Goal: Information Seeking & Learning: Learn about a topic

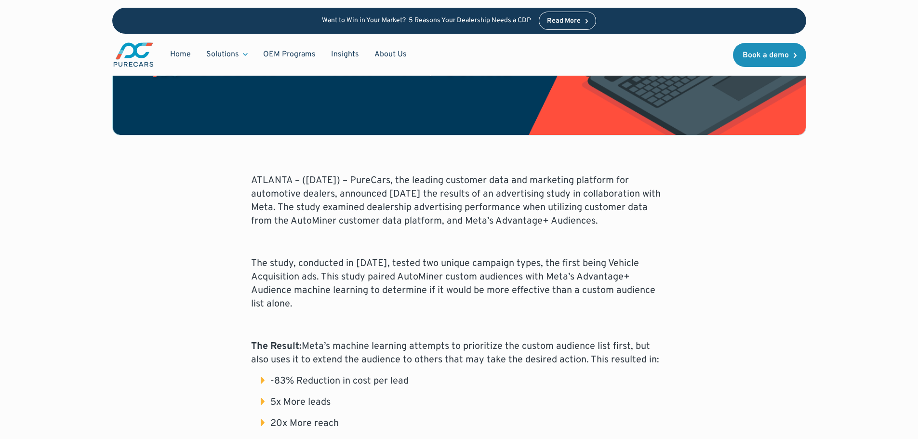
scroll to position [337, 0]
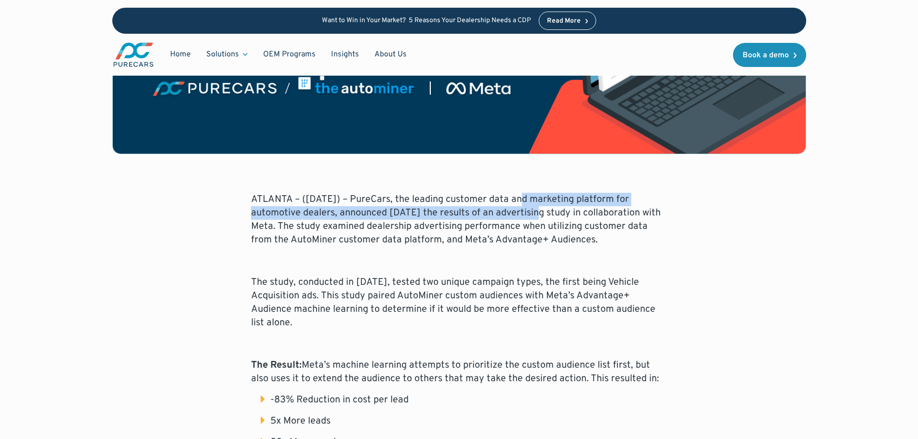
drag, startPoint x: 515, startPoint y: 205, endPoint x: 494, endPoint y: 212, distance: 22.6
click at [494, 212] on p "ATLANTA – ([DATE]) – PureCars, the leading customer data and marketing platform…" at bounding box center [459, 220] width 416 height 54
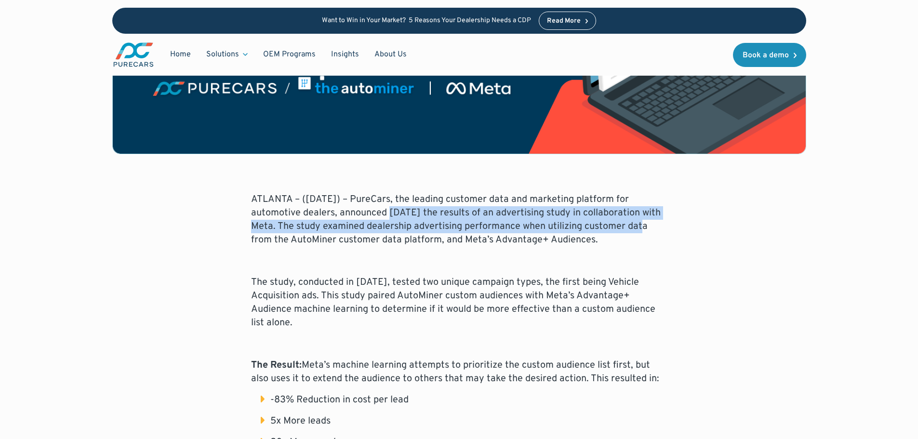
drag, startPoint x: 340, startPoint y: 209, endPoint x: 598, endPoint y: 220, distance: 258.9
click at [598, 220] on p "ATLANTA – ([DATE]) – PureCars, the leading customer data and marketing platform…" at bounding box center [459, 220] width 416 height 54
click at [307, 226] on p "ATLANTA – ([DATE]) – PureCars, the leading customer data and marketing platform…" at bounding box center [459, 220] width 416 height 54
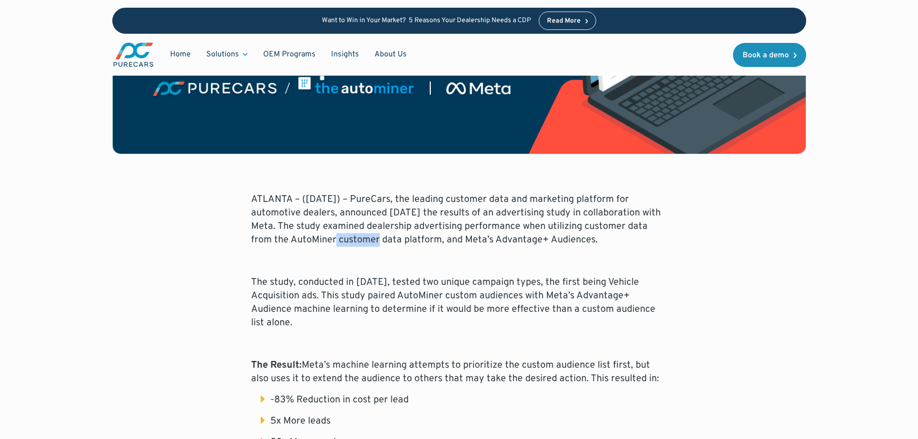
drag, startPoint x: 291, startPoint y: 236, endPoint x: 334, endPoint y: 239, distance: 43.0
click at [334, 239] on p "ATLANTA – ([DATE]) – PureCars, the leading customer data and marketing platform…" at bounding box center [459, 220] width 416 height 54
copy p "AutoMiner"
click at [444, 206] on p "ATLANTA – ([DATE]) – PureCars, the leading customer data and marketing platform…" at bounding box center [459, 220] width 416 height 54
drag, startPoint x: 423, startPoint y: 223, endPoint x: 379, endPoint y: 237, distance: 46.0
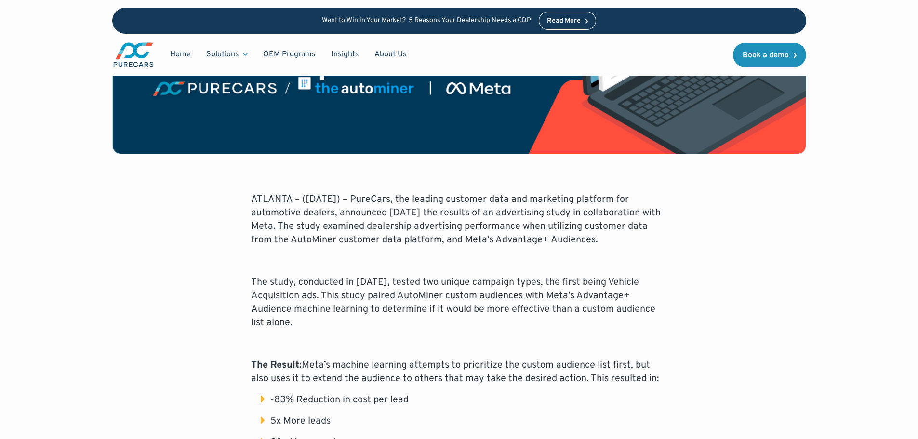
click at [379, 237] on p "ATLANTA – ([DATE]) – PureCars, the leading customer data and marketing platform…" at bounding box center [459, 220] width 416 height 54
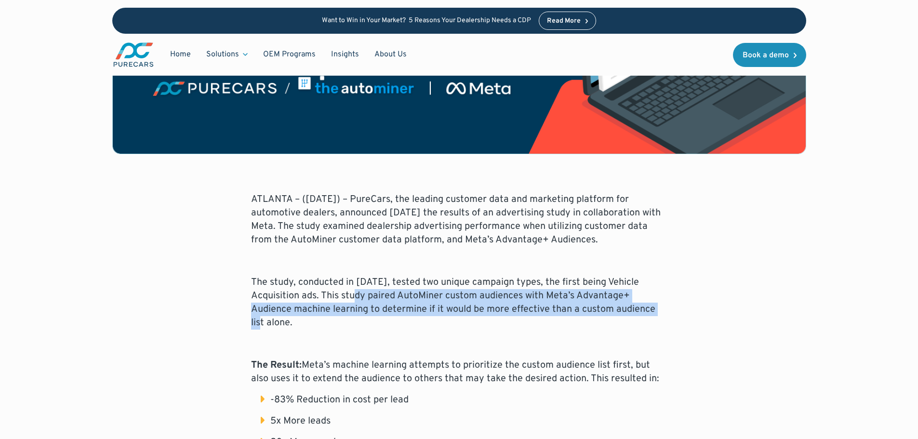
drag, startPoint x: 360, startPoint y: 294, endPoint x: 637, endPoint y: 304, distance: 277.2
click at [637, 304] on p "The study, conducted in [DATE], tested two unique campaign types, the first bei…" at bounding box center [459, 303] width 416 height 54
click at [334, 306] on p "The study, conducted in [DATE], tested two unique campaign types, the first bei…" at bounding box center [459, 303] width 416 height 54
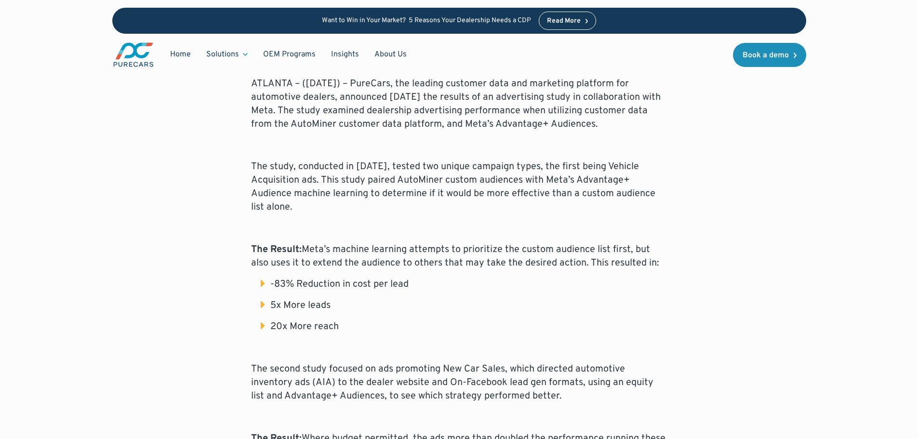
scroll to position [482, 0]
